Goal: Find specific page/section: Find specific page/section

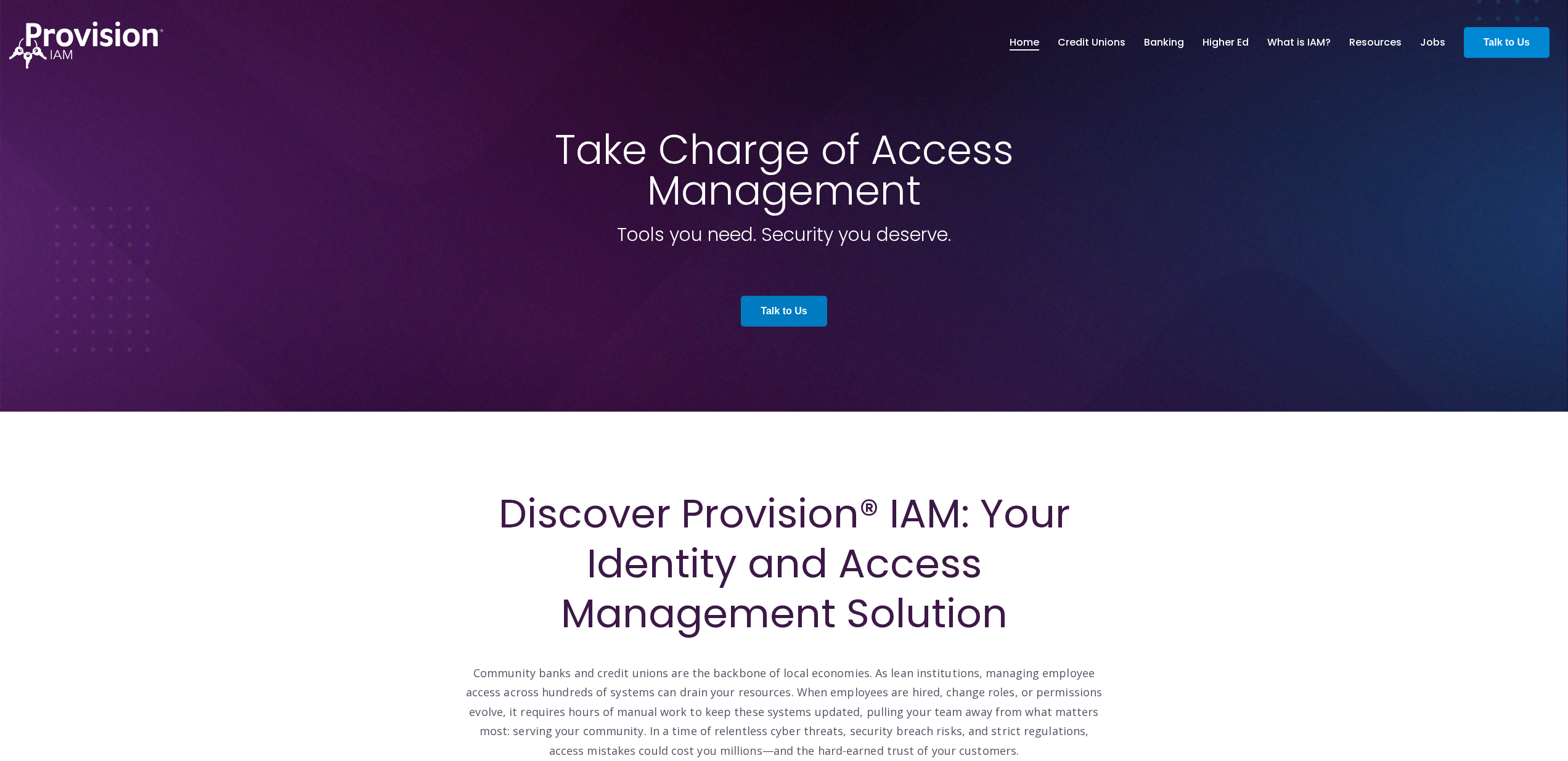
click at [1503, 38] on strong "Talk to Us" at bounding box center [1507, 42] width 46 height 10
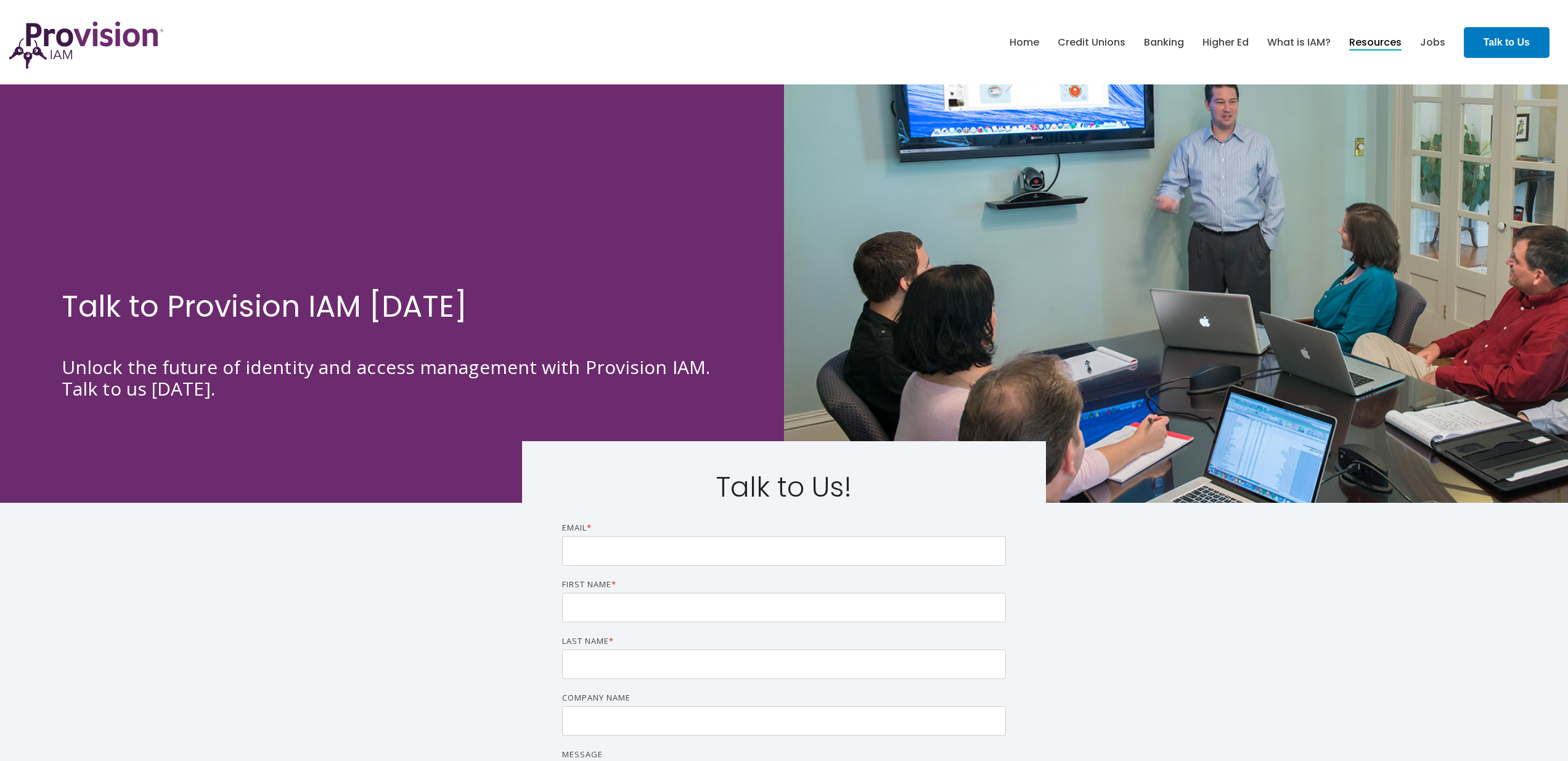
click at [1380, 44] on link "Resources" at bounding box center [1375, 42] width 53 height 21
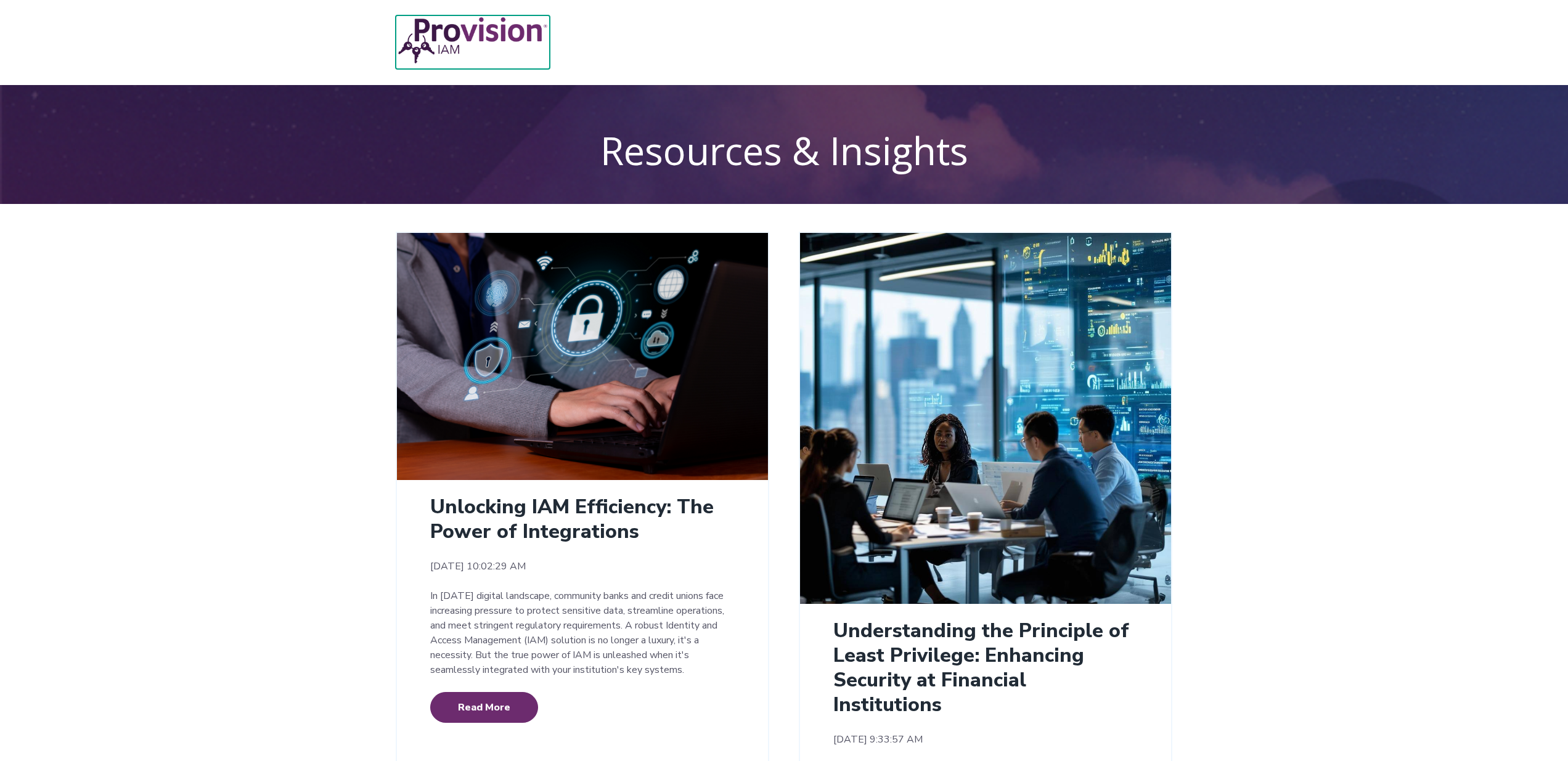
click at [467, 29] on img at bounding box center [472, 40] width 154 height 50
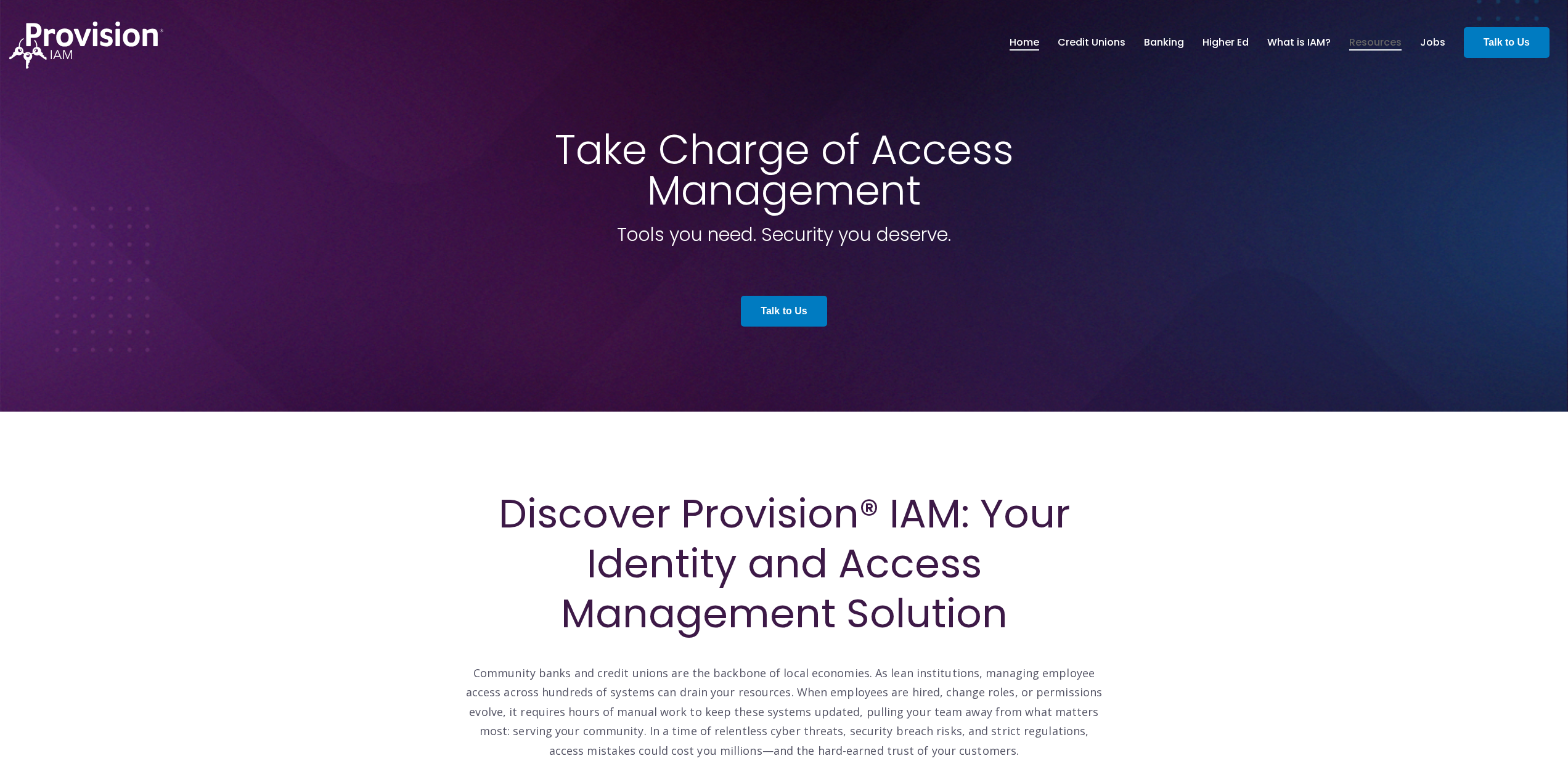
click at [1381, 44] on link "Resources" at bounding box center [1375, 42] width 53 height 21
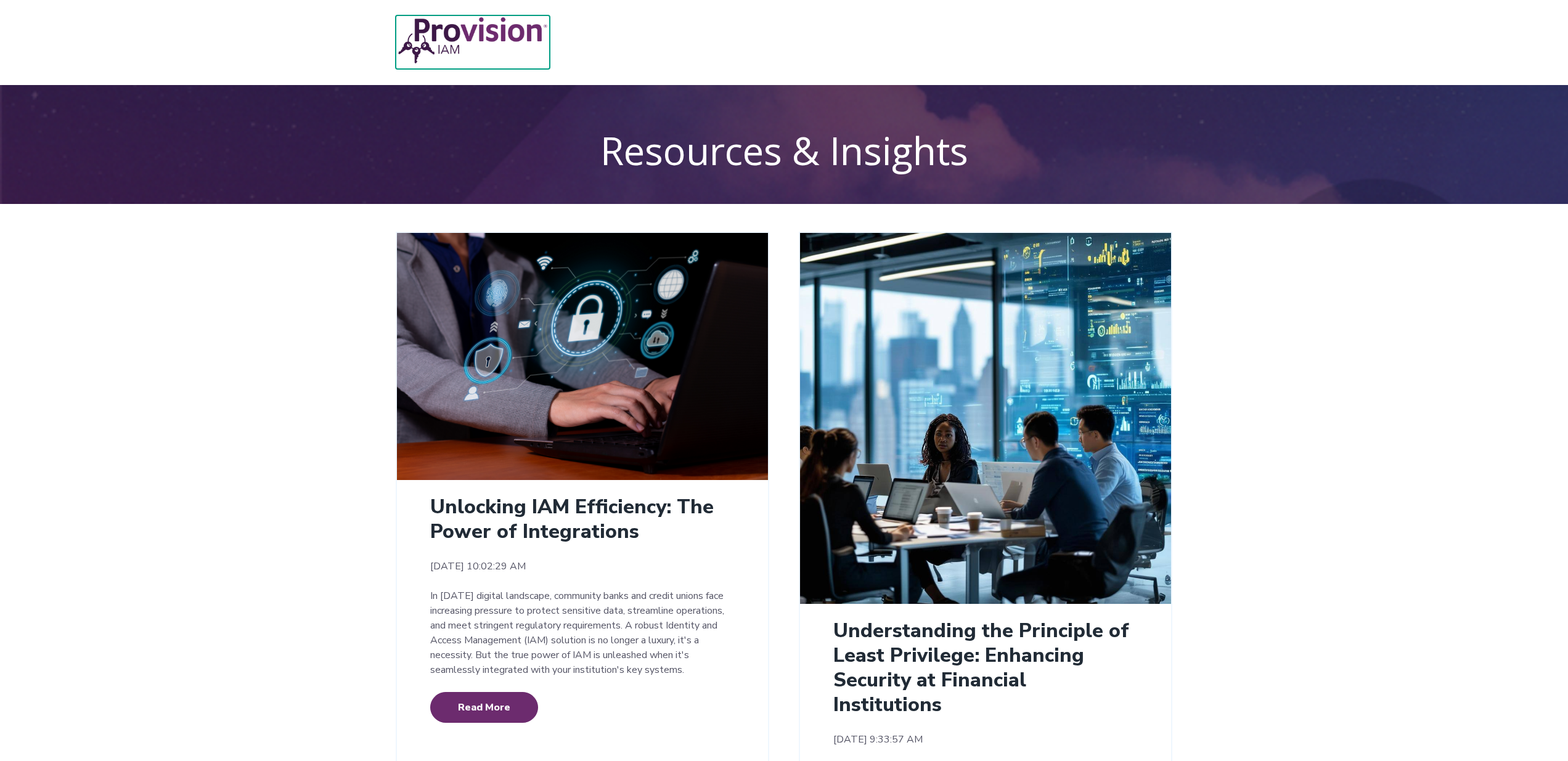
click at [488, 40] on img at bounding box center [472, 40] width 154 height 50
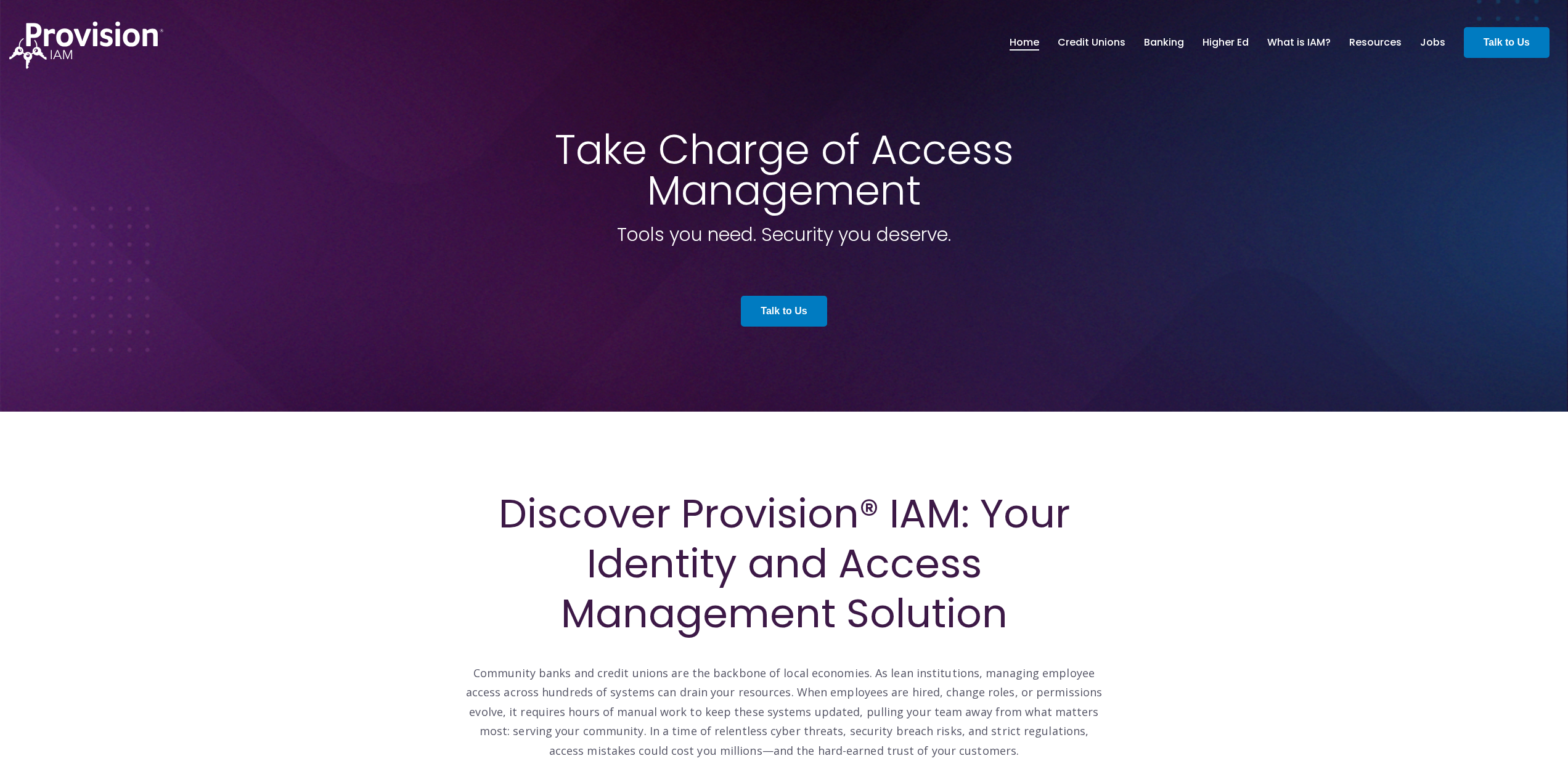
click at [1237, 126] on span at bounding box center [784, 206] width 1568 height 412
drag, startPoint x: 1334, startPoint y: 112, endPoint x: 1333, endPoint y: 103, distance: 9.1
click at [1333, 111] on span at bounding box center [784, 206] width 1568 height 412
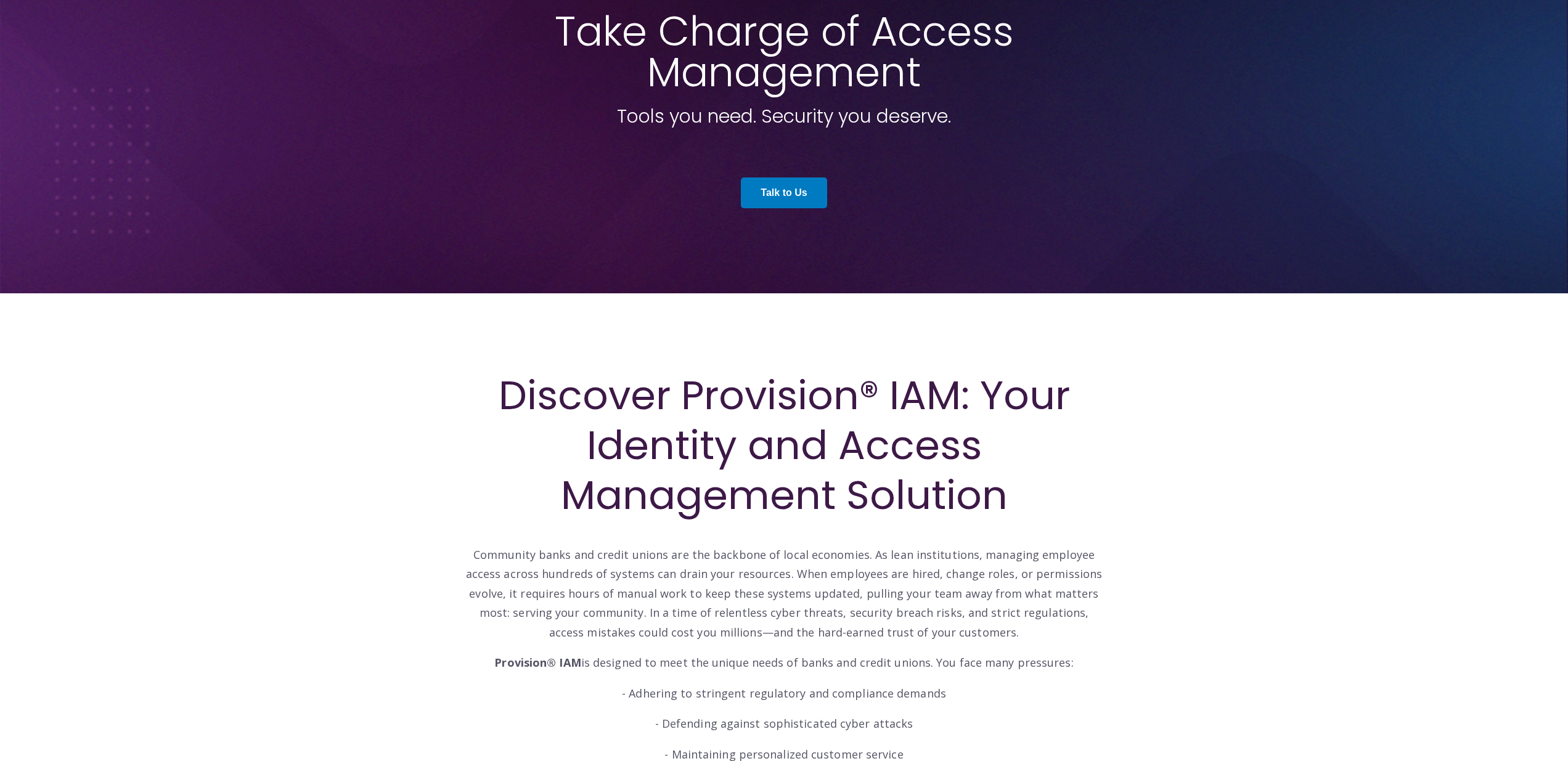
scroll to position [142, 0]
